Goal: Task Accomplishment & Management: Use online tool/utility

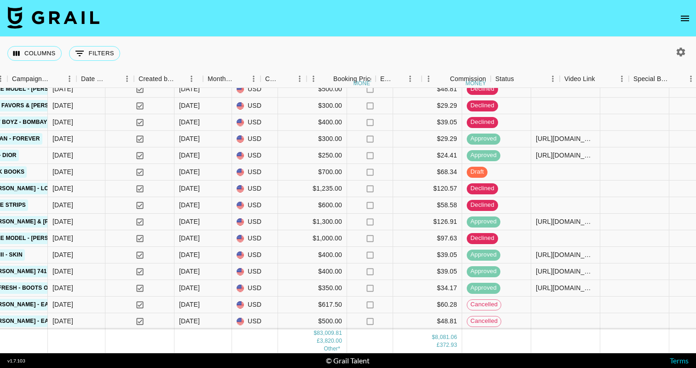
scroll to position [106, 546]
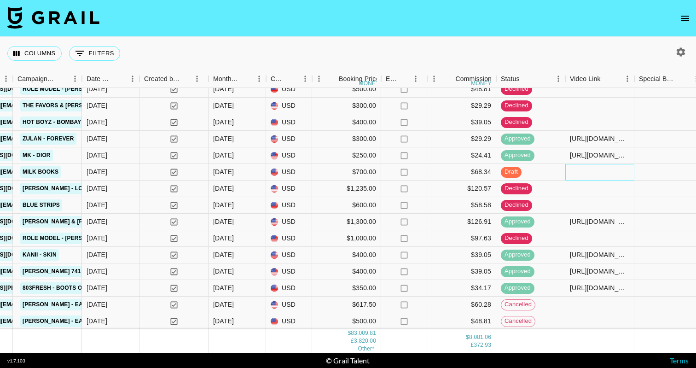
click at [599, 169] on div at bounding box center [599, 172] width 69 height 17
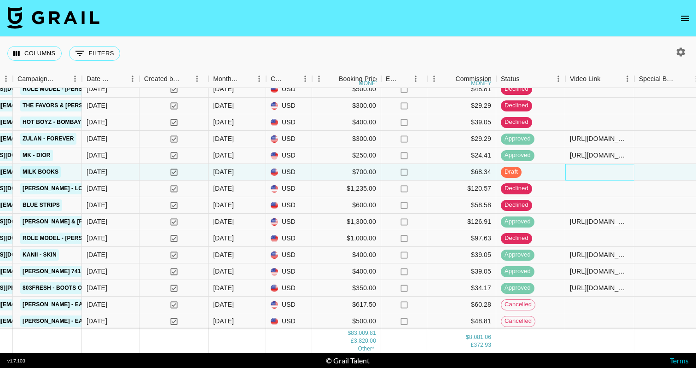
click at [599, 169] on div at bounding box center [599, 172] width 69 height 17
type input "[URL][DOMAIN_NAME]"
click at [666, 175] on div at bounding box center [668, 172] width 69 height 17
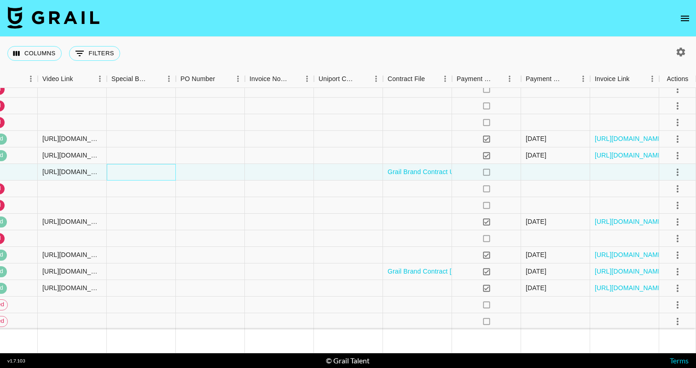
scroll to position [106, 1074]
click at [682, 173] on icon "select merge strategy" at bounding box center [677, 172] width 11 height 11
click at [667, 259] on div "Approve" at bounding box center [658, 258] width 28 height 11
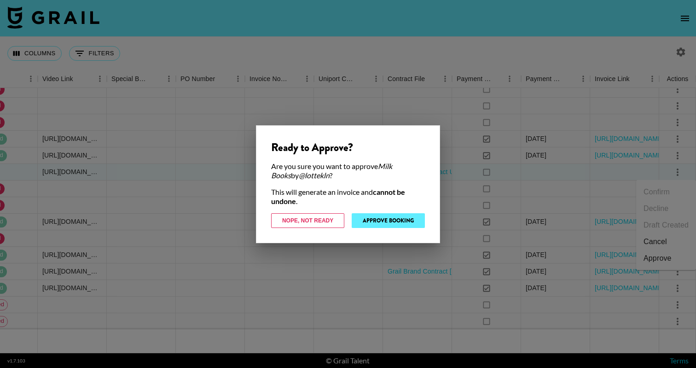
click at [400, 223] on button "Approve Booking" at bounding box center [388, 220] width 73 height 15
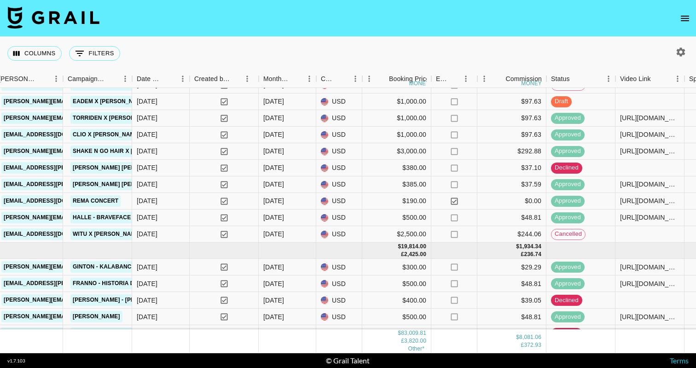
scroll to position [585, 496]
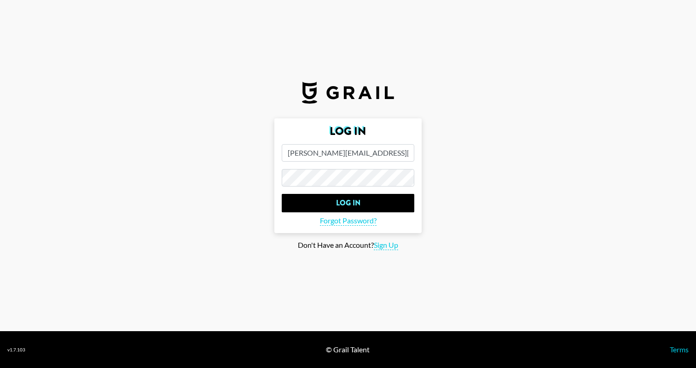
type input "[PERSON_NAME][EMAIL_ADDRESS][DOMAIN_NAME]"
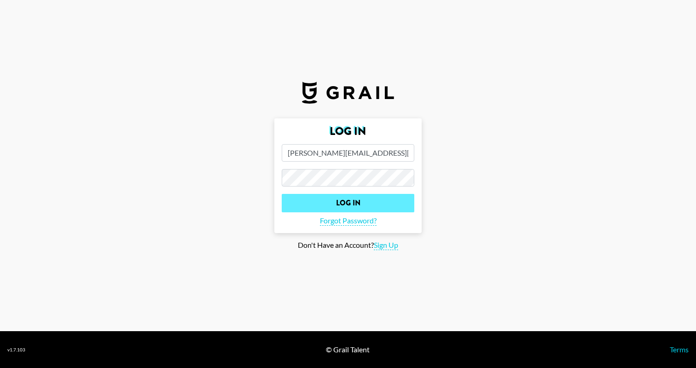
click at [342, 203] on input "Log In" at bounding box center [348, 203] width 133 height 18
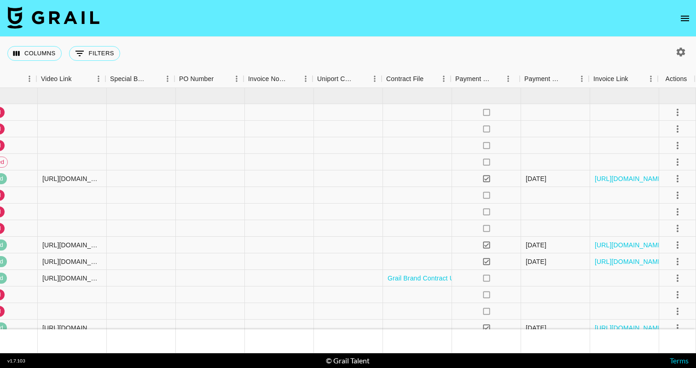
scroll to position [0, 1074]
click at [550, 79] on div "Payment Sent Date" at bounding box center [545, 79] width 38 height 18
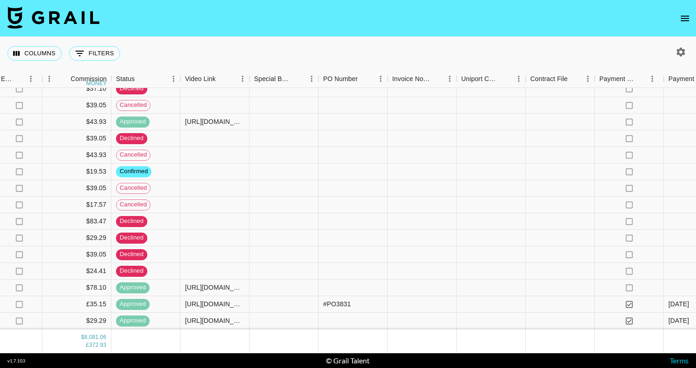
scroll to position [2267, 931]
click at [334, 43] on div "Columns 0 Filters + Booking" at bounding box center [348, 53] width 696 height 33
